Goal: Entertainment & Leisure: Consume media (video, audio)

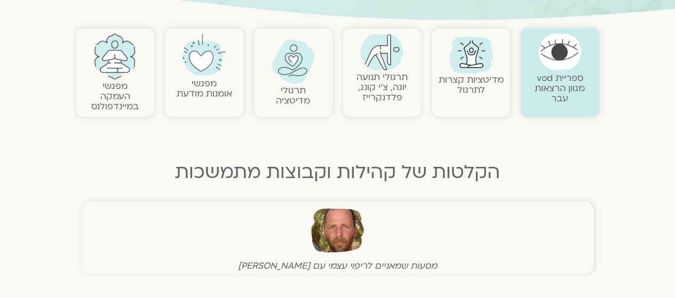
scroll to position [216, 0]
click at [477, 67] on img at bounding box center [471, 53] width 51 height 51
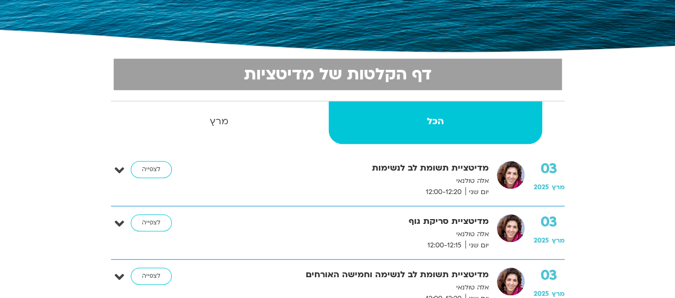
scroll to position [202, 0]
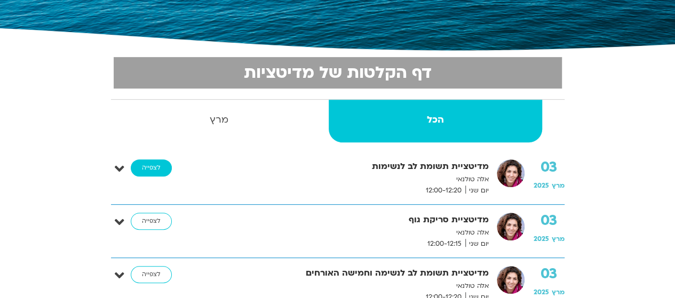
click at [152, 167] on link "לצפייה" at bounding box center [151, 168] width 41 height 17
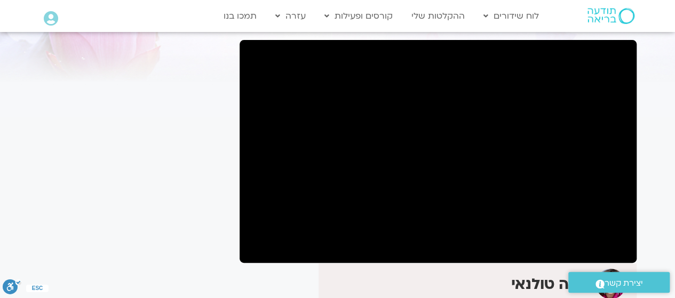
scroll to position [69, 0]
